Goal: Check status: Check status

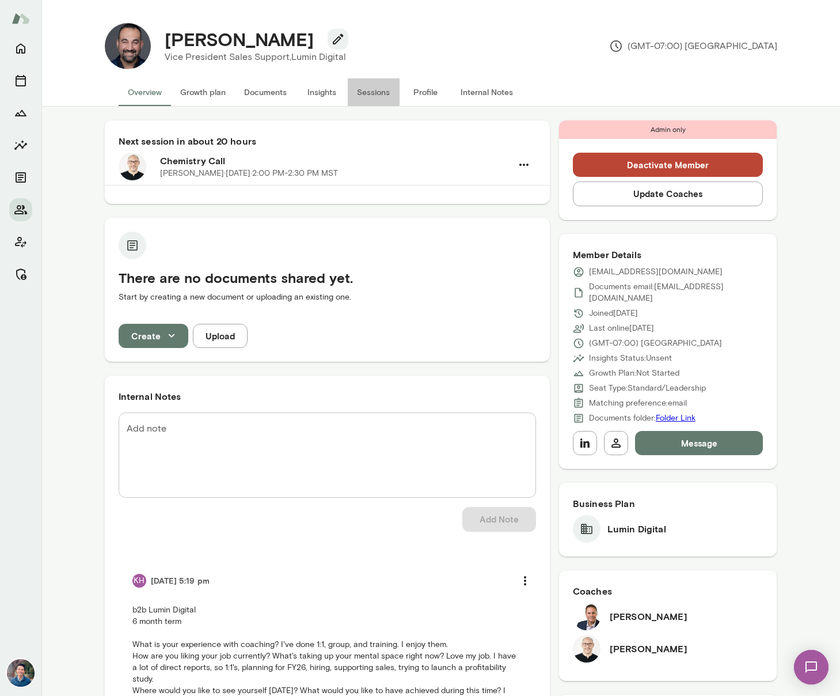
click at [374, 89] on button "Sessions" at bounding box center [374, 92] width 52 height 28
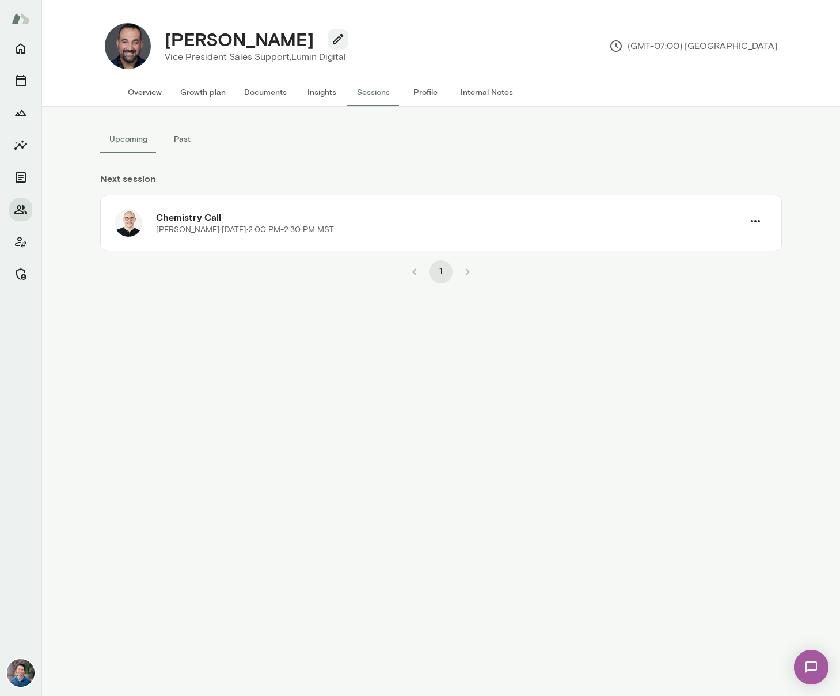
click at [170, 137] on button "Past" at bounding box center [183, 139] width 52 height 28
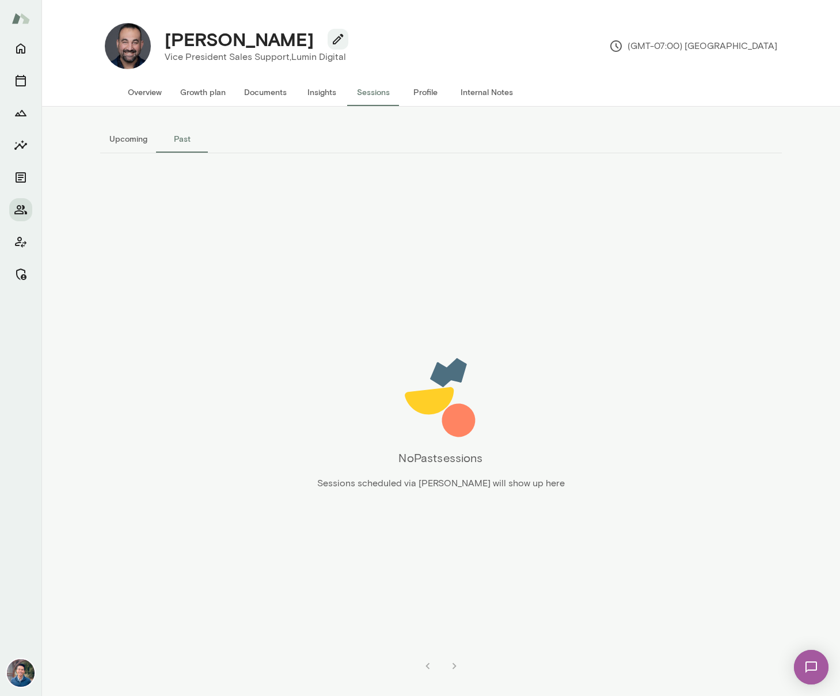
click at [127, 143] on button "Upcoming" at bounding box center [128, 139] width 56 height 28
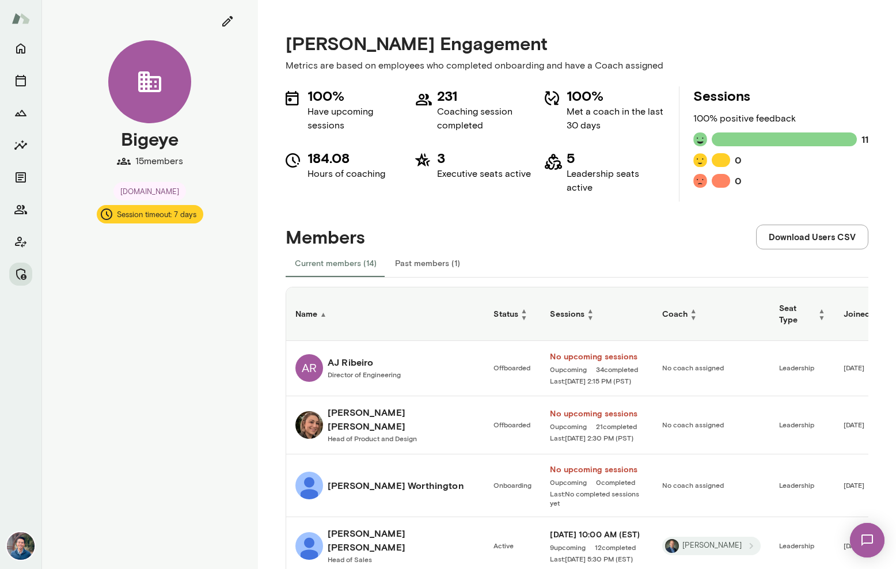
scroll to position [449, 0]
